Goal: Transaction & Acquisition: Purchase product/service

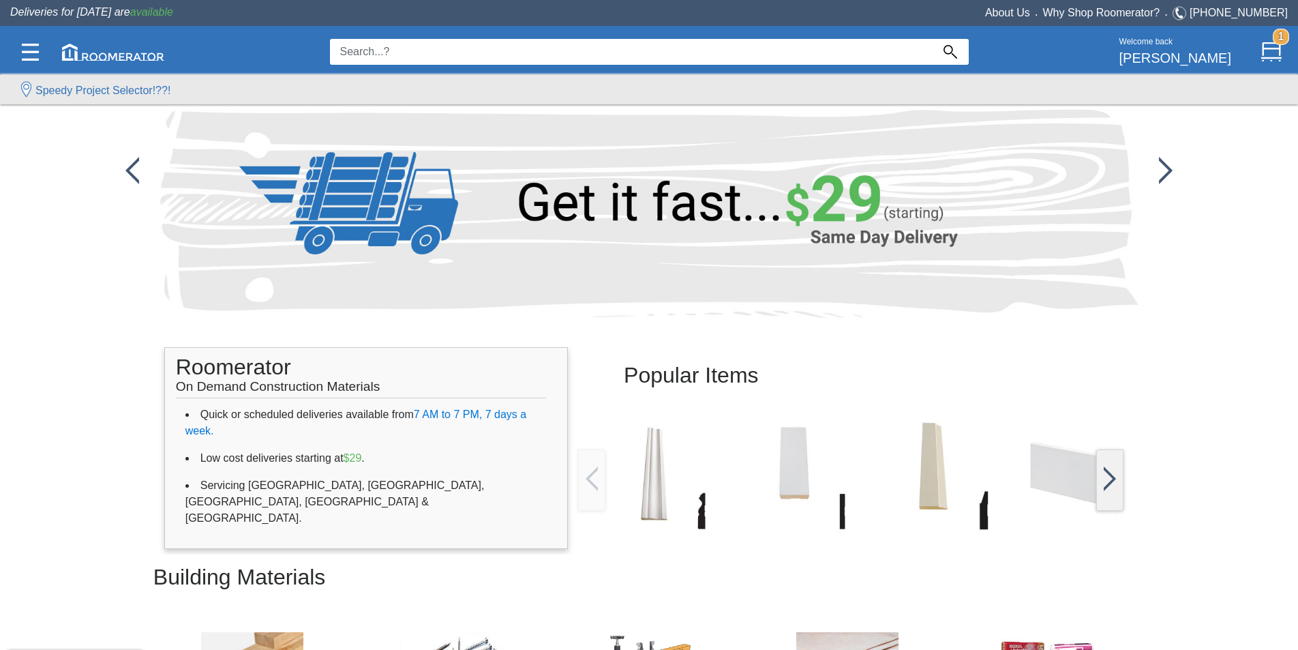
click at [416, 50] on input at bounding box center [631, 52] width 602 height 26
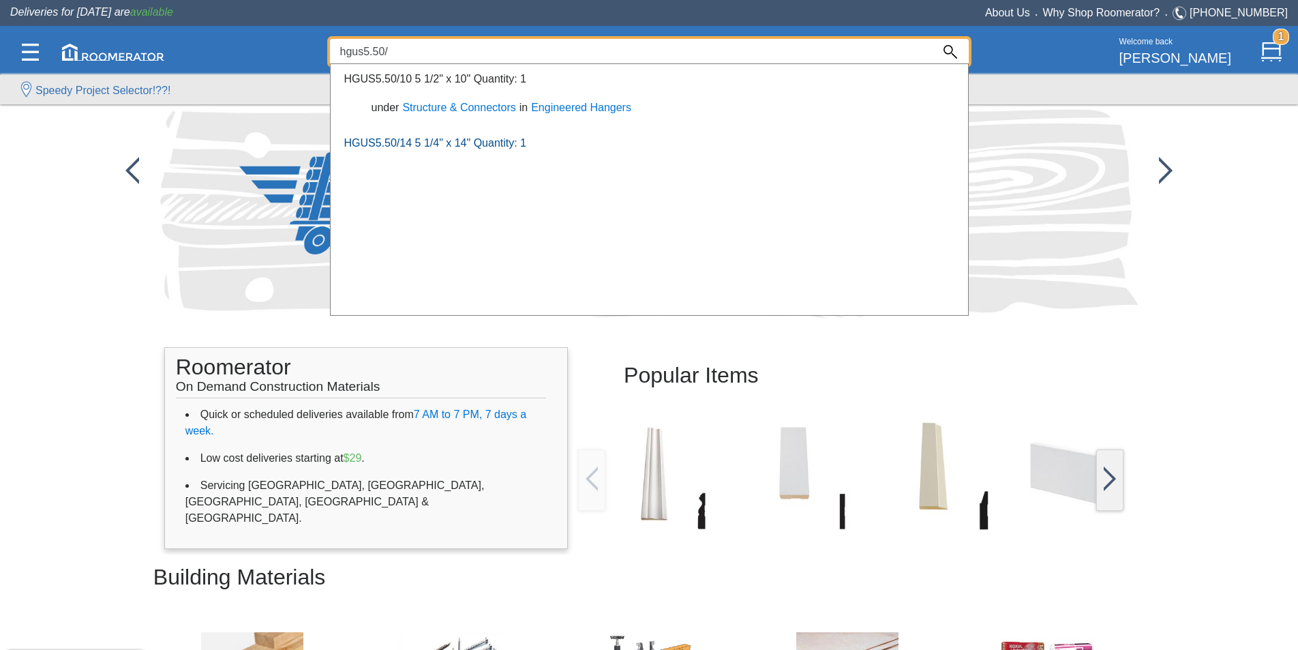
type input "hgus5.50/"
click at [491, 145] on link "HGUS5.50/14 5 1/4" x 14" Quantity: 1" at bounding box center [435, 143] width 183 height 12
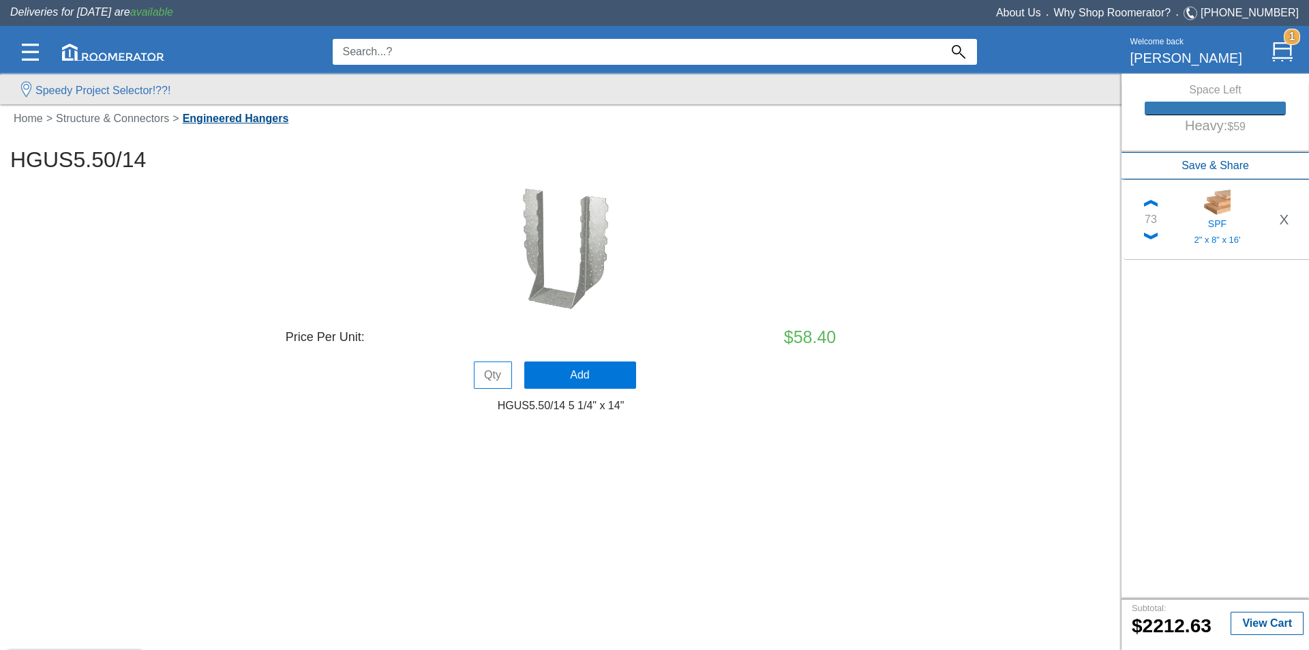
click at [217, 121] on link "Engineered Hangers" at bounding box center [235, 118] width 113 height 12
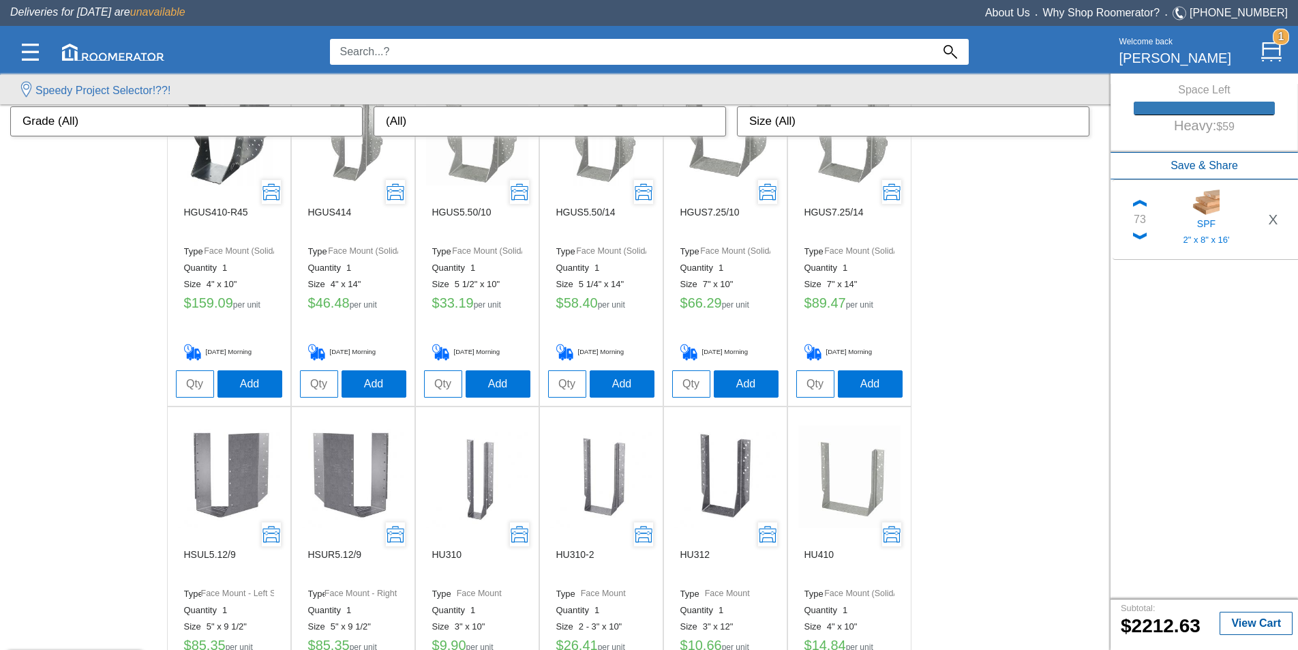
scroll to position [954, 0]
